Goal: Transaction & Acquisition: Download file/media

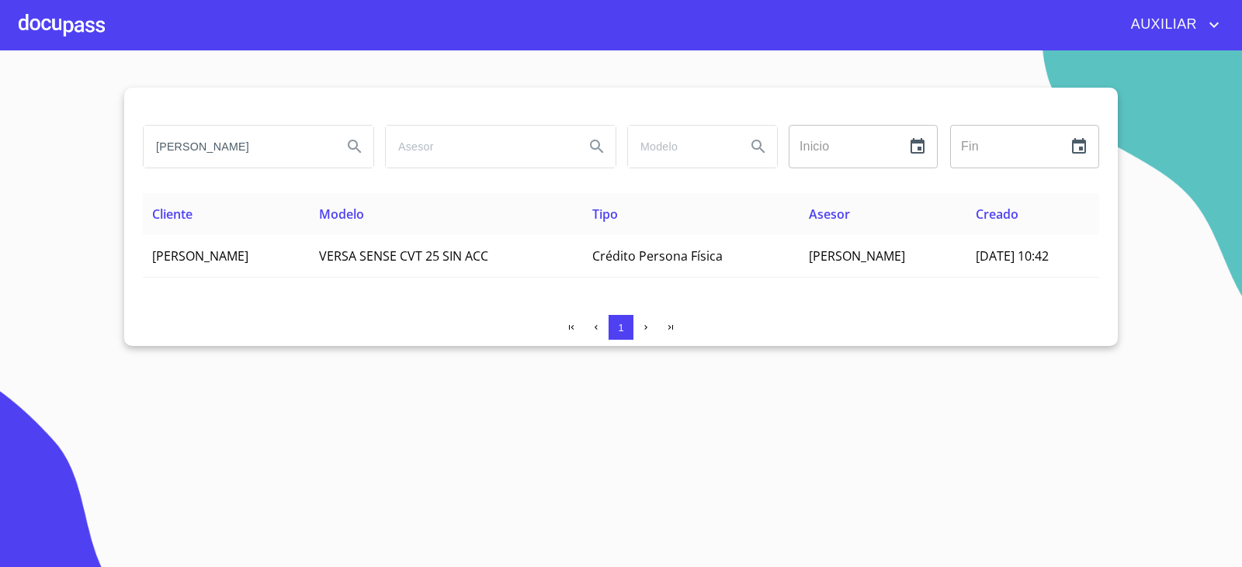
drag, startPoint x: 290, startPoint y: 144, endPoint x: 31, endPoint y: 177, distance: 260.5
click at [31, 177] on section "[PERSON_NAME] Inicio ​ Fin ​ Cliente Modelo Tipo Asesor Creado [PERSON_NAME] VE…" at bounding box center [621, 308] width 1242 height 517
paste input "[PERSON_NAME] DE LA [PERSON_NAME]"
type input "[PERSON_NAME] DE LA [PERSON_NAME]"
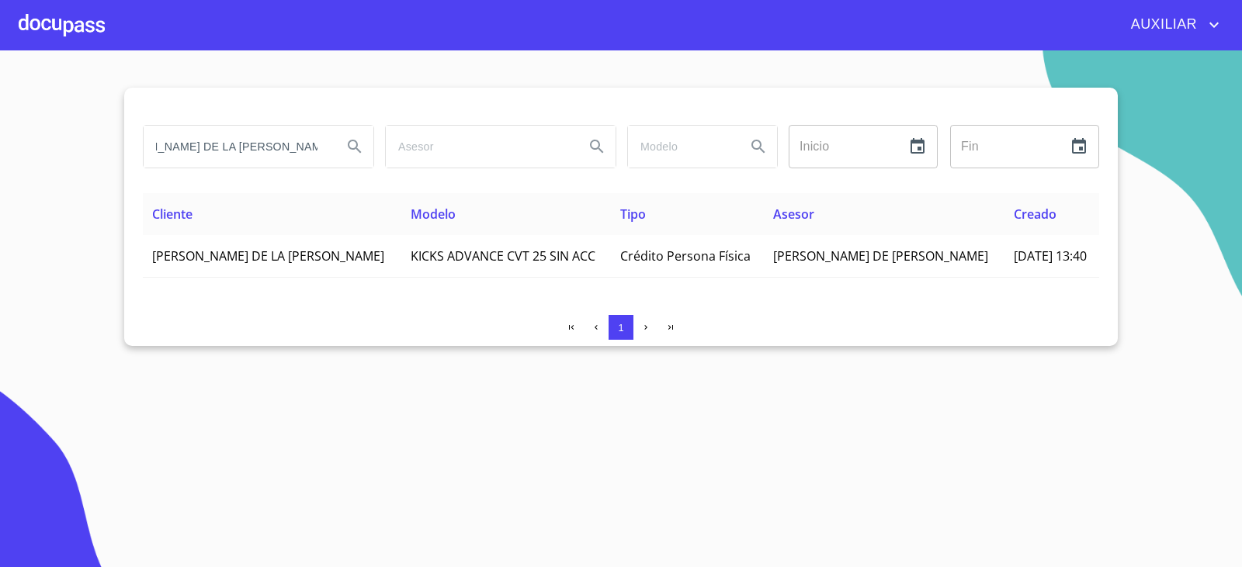
scroll to position [0, 0]
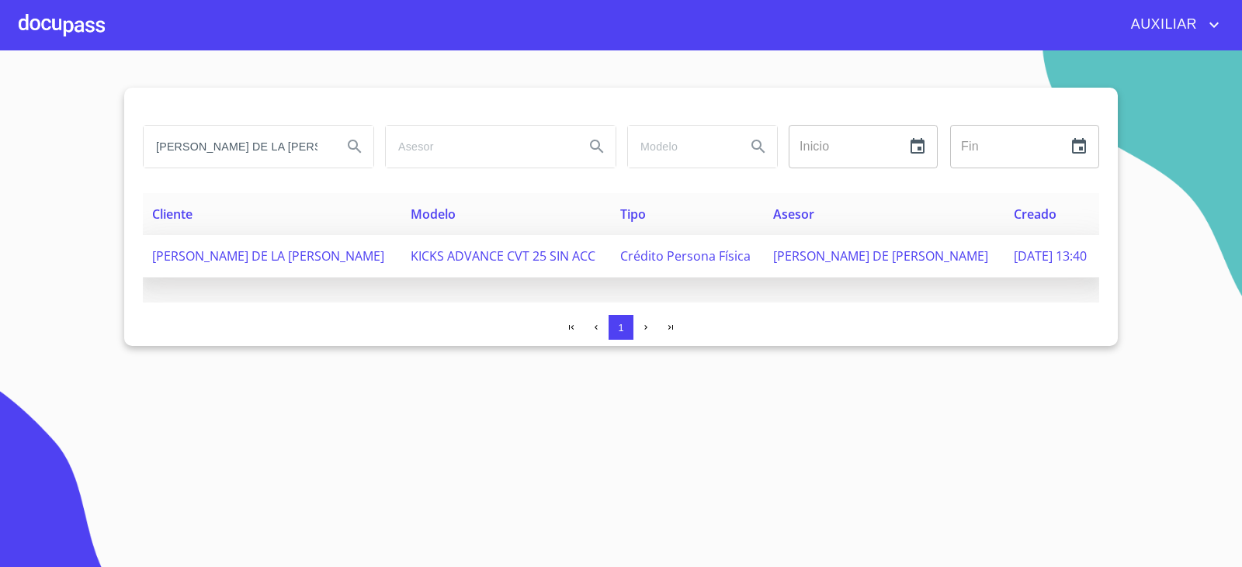
click at [258, 258] on span "[PERSON_NAME] DE LA [PERSON_NAME]" at bounding box center [268, 256] width 232 height 17
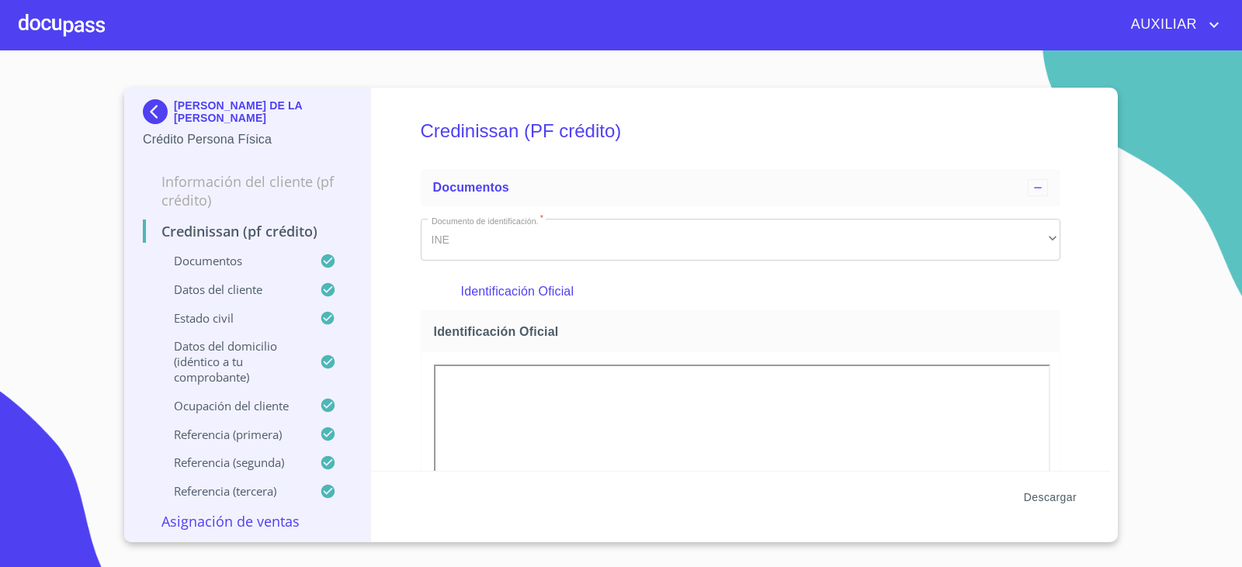
click at [1065, 499] on span "Descargar" at bounding box center [1050, 497] width 53 height 19
click at [1039, 487] on button "Descargar" at bounding box center [1050, 498] width 65 height 29
